Goal: Navigation & Orientation: Understand site structure

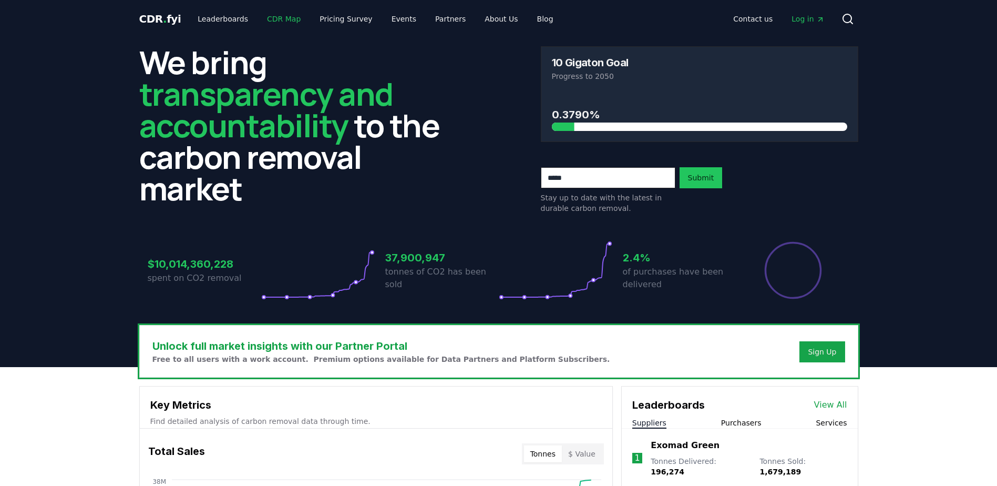
click at [283, 19] on link "CDR Map" at bounding box center [284, 18] width 50 height 19
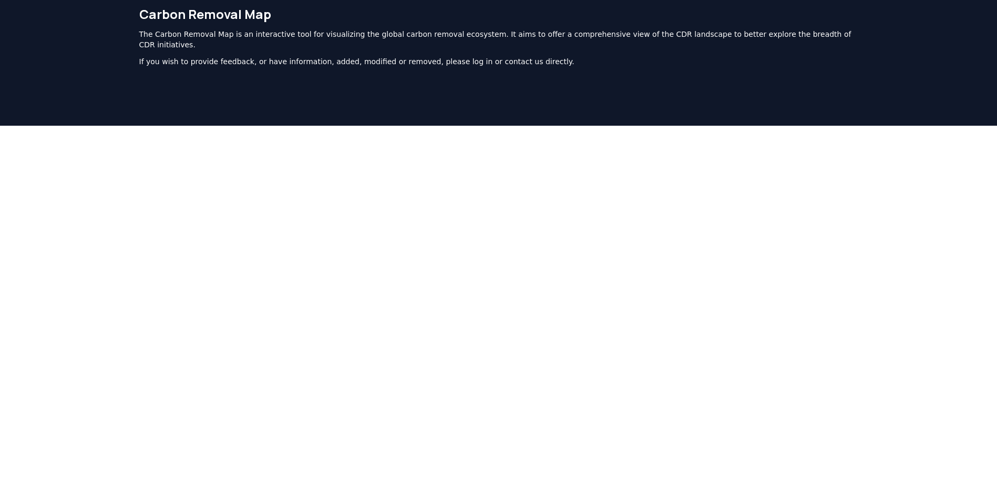
scroll to position [9, 0]
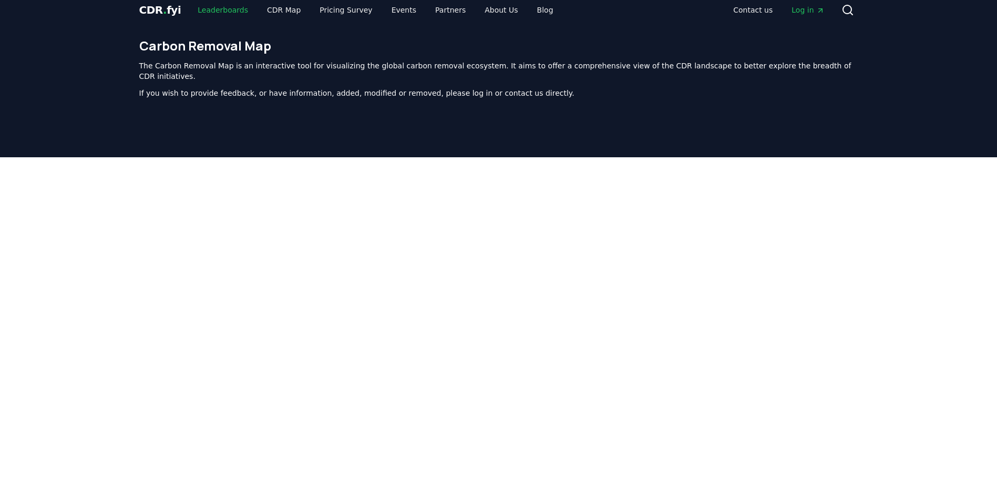
click at [211, 12] on link "Leaderboards" at bounding box center [222, 10] width 67 height 19
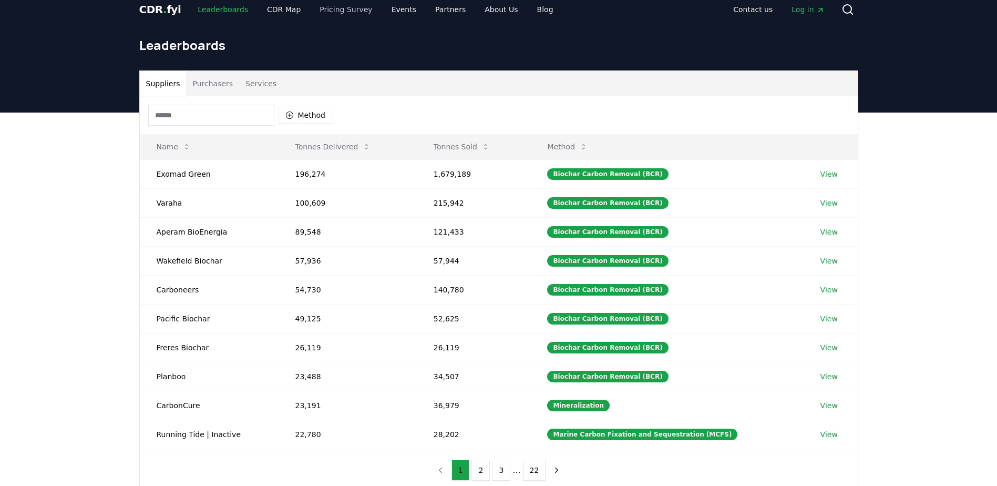
scroll to position [9, 0]
